Goal: Information Seeking & Learning: Learn about a topic

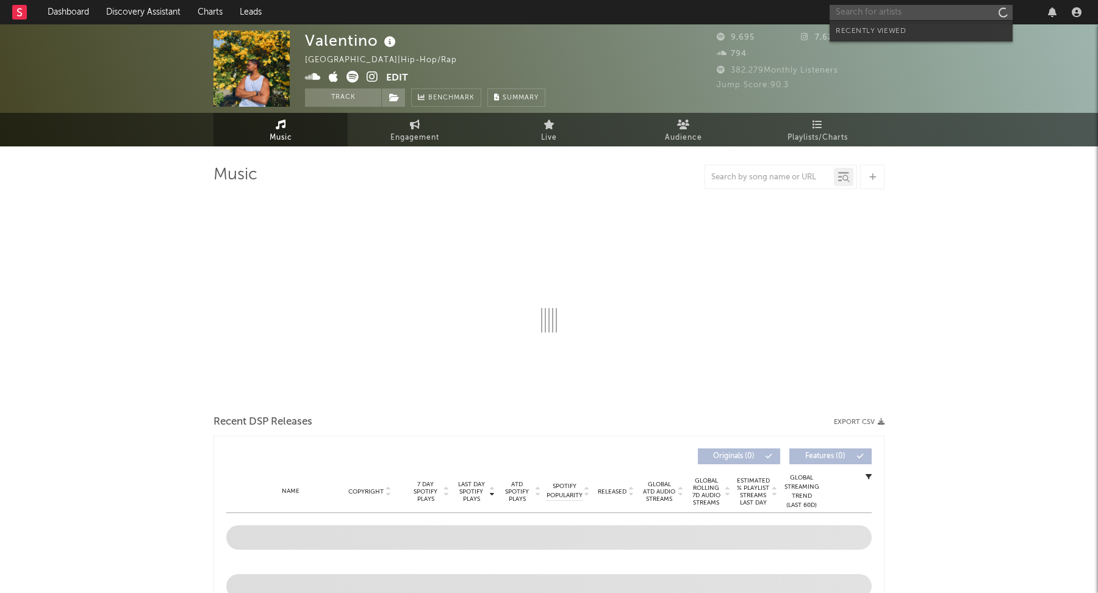
click at [901, 13] on input "text" at bounding box center [921, 12] width 183 height 15
type input "SAINT"
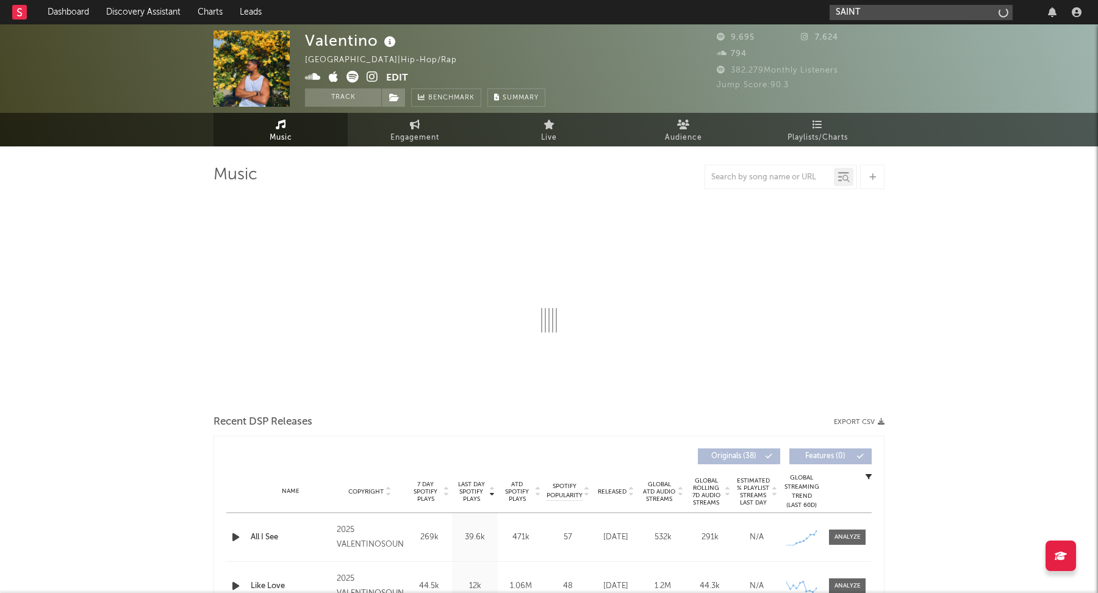
select select "6m"
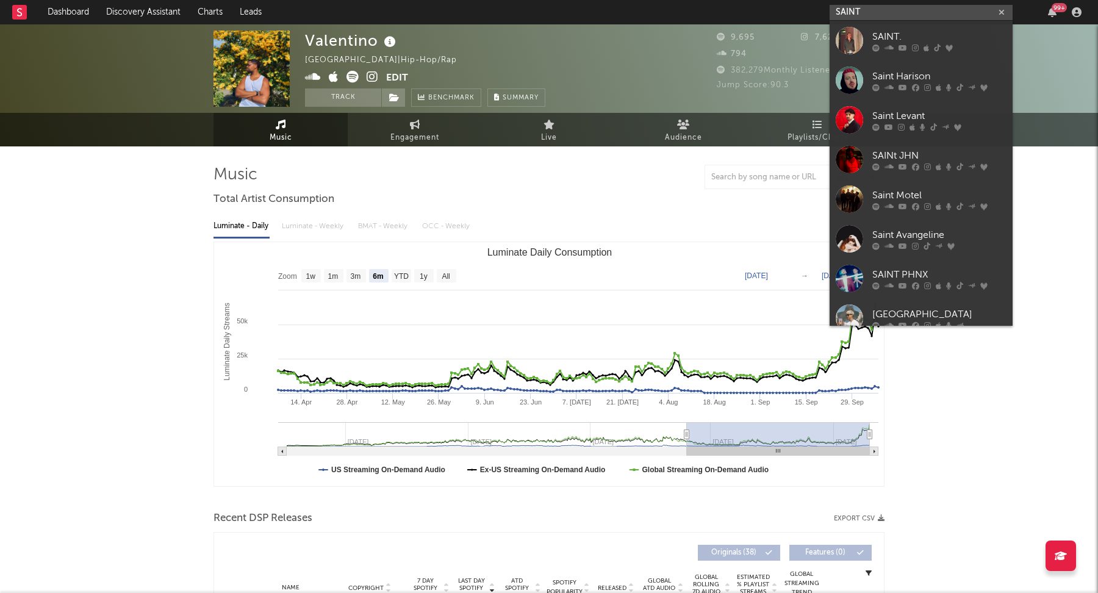
paste input "[URL][DOMAIN_NAME]"
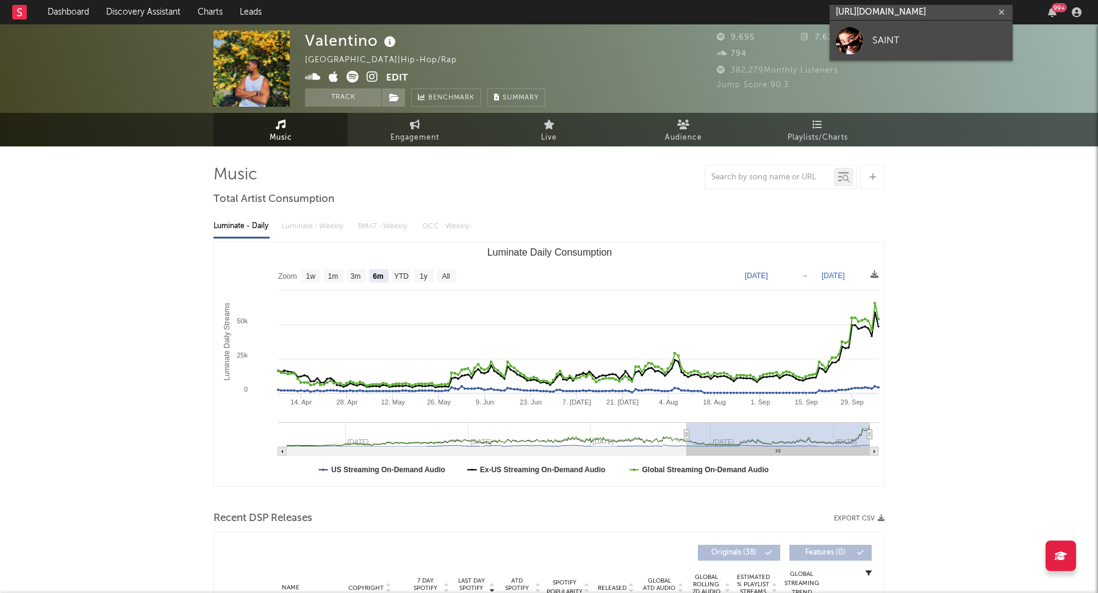
type input "[URL][DOMAIN_NAME]"
click at [903, 42] on div "SAINT" at bounding box center [939, 40] width 134 height 15
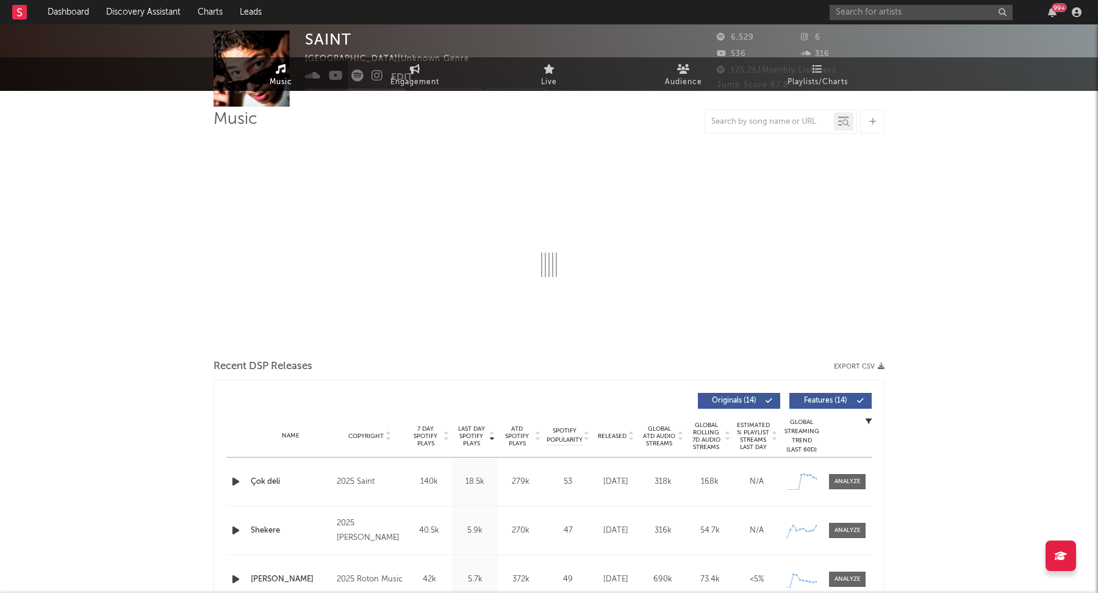
select select "6m"
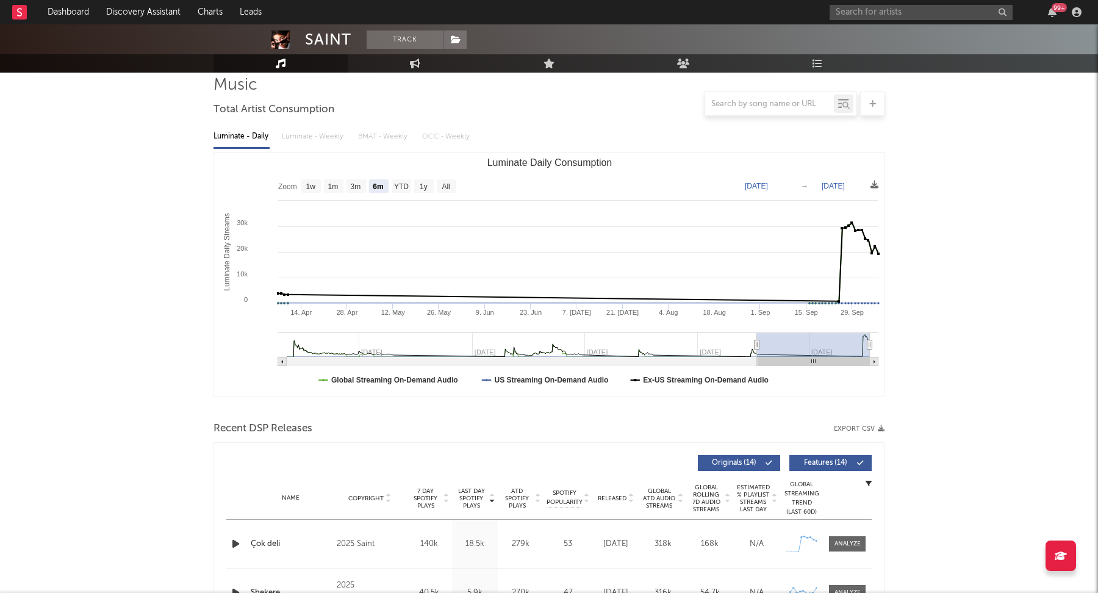
scroll to position [279, 0]
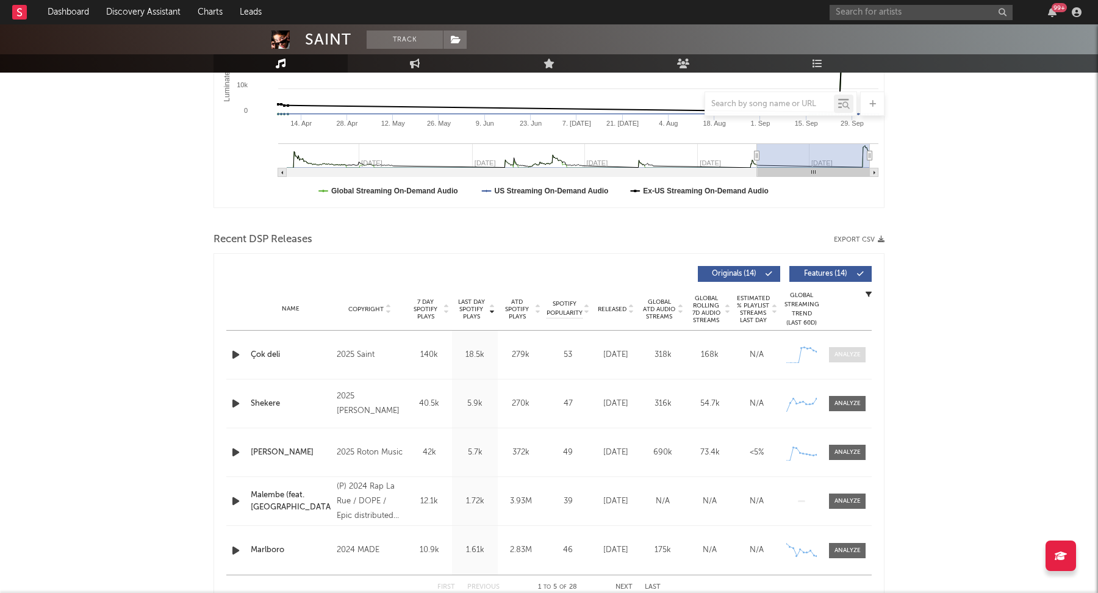
click at [852, 356] on div at bounding box center [848, 354] width 26 height 9
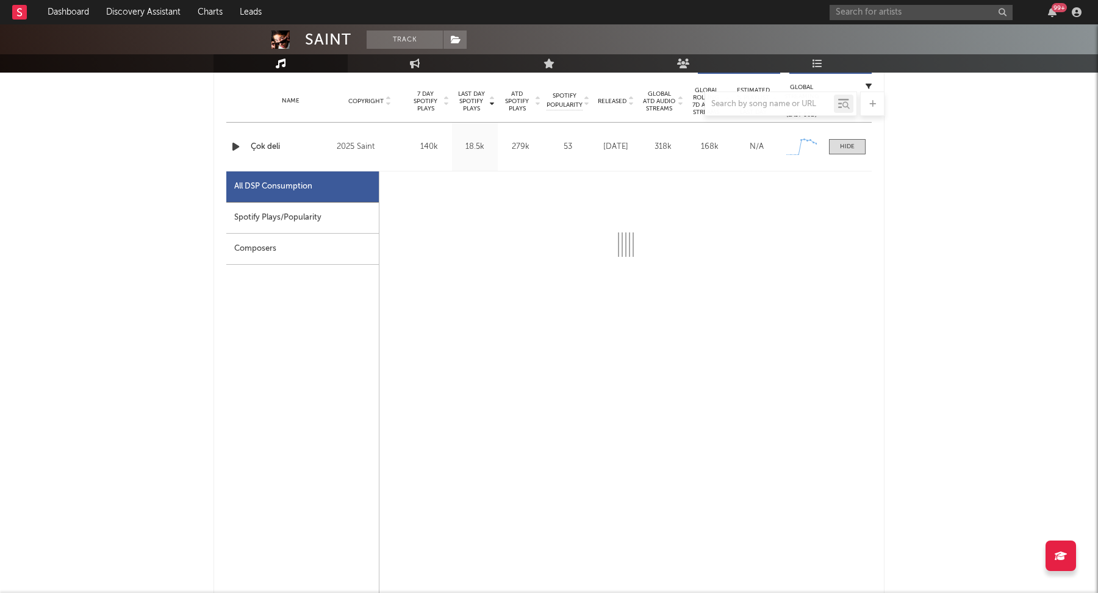
scroll to position [522, 0]
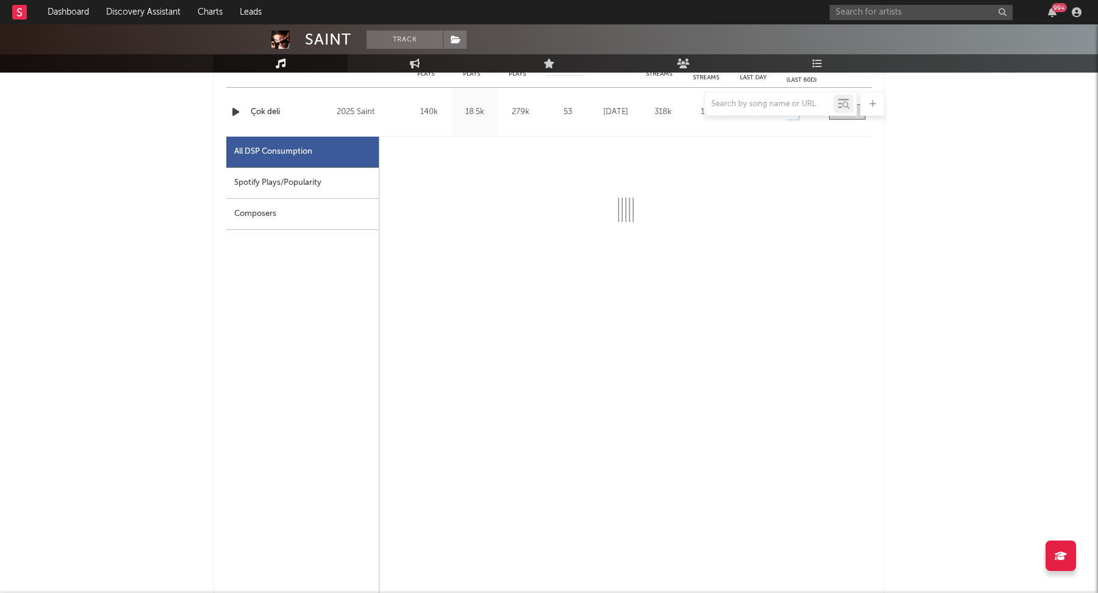
select select "1w"
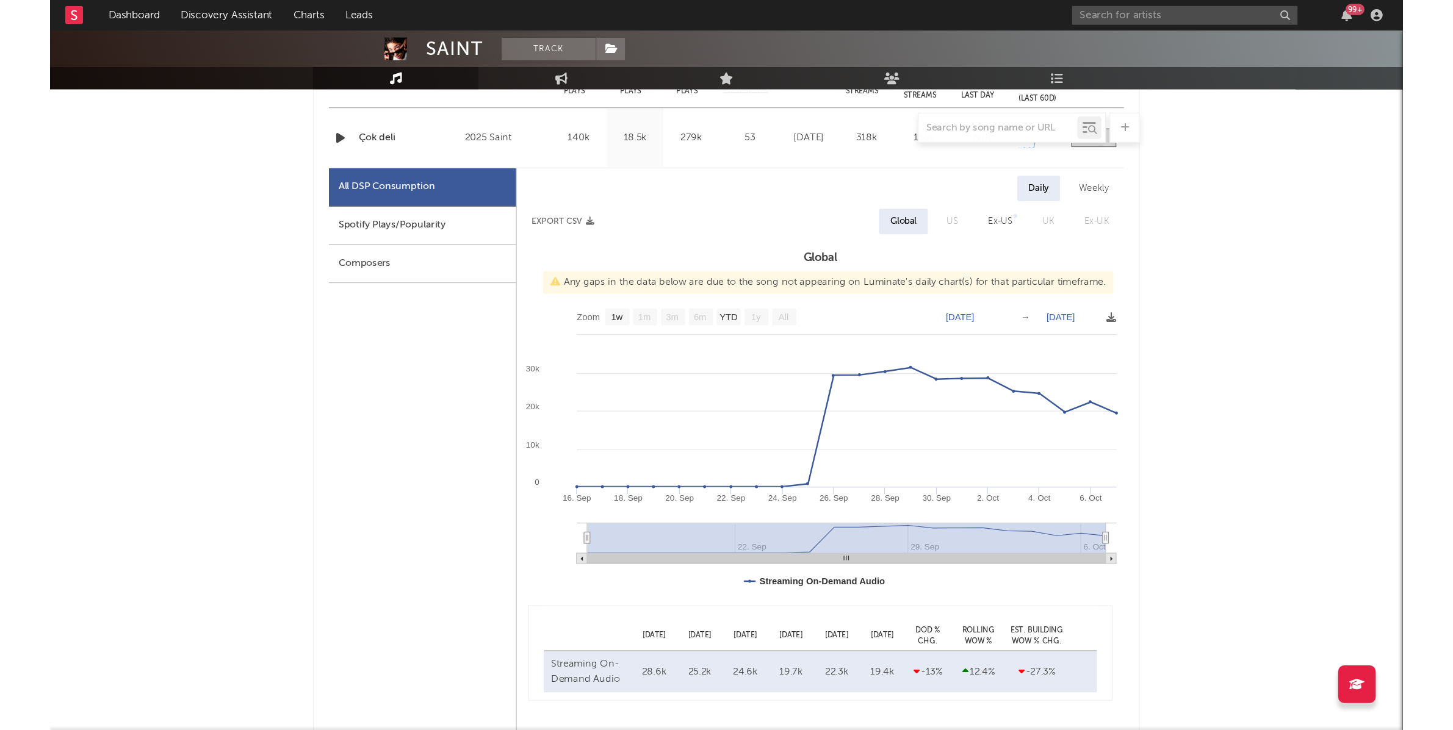
scroll to position [531, 0]
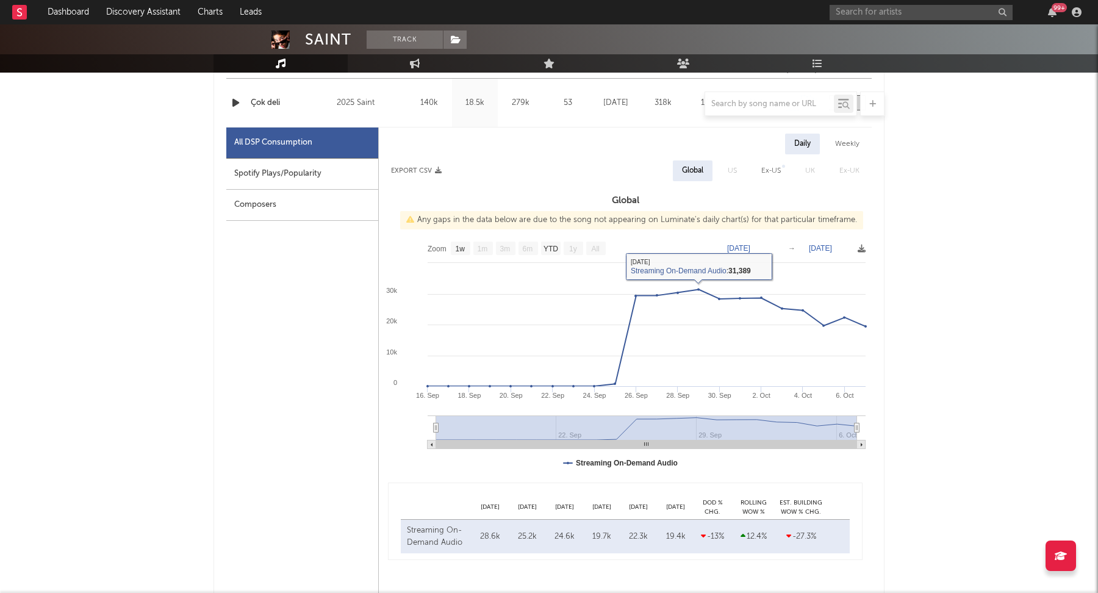
click at [333, 173] on div "Spotify Plays/Popularity" at bounding box center [302, 174] width 152 height 31
select select "1w"
